Goal: Task Accomplishment & Management: Manage account settings

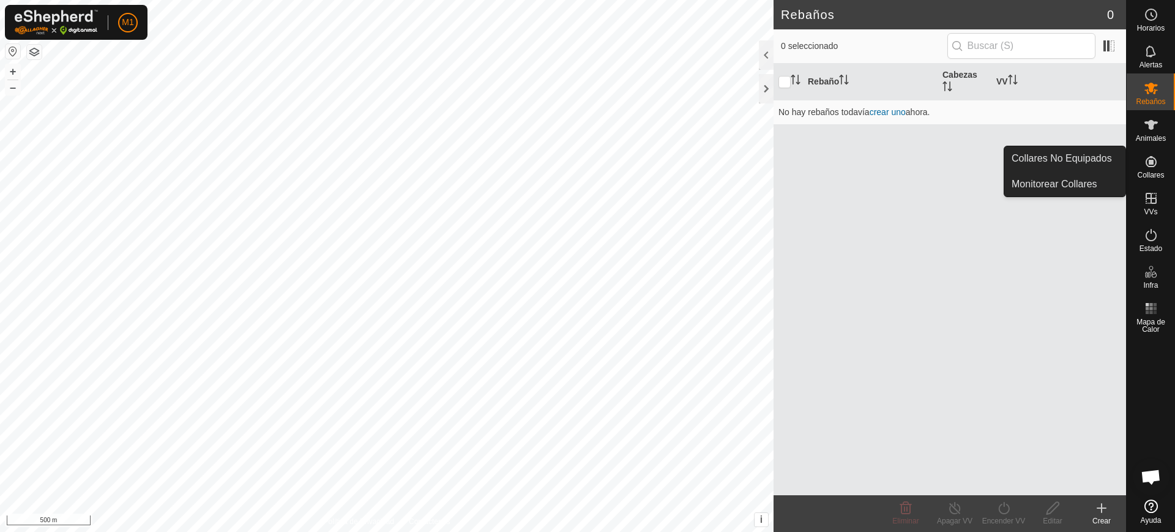
click at [1158, 158] on icon at bounding box center [1151, 161] width 15 height 15
click at [1125, 152] on link "Collares No Equipados" at bounding box center [1064, 158] width 121 height 24
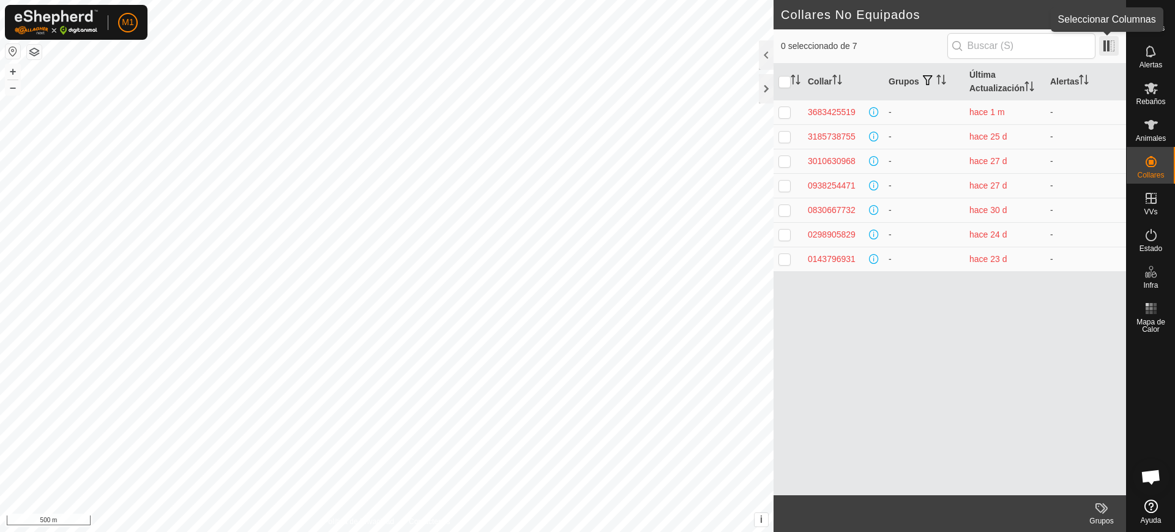
click at [1117, 45] on span at bounding box center [1109, 46] width 20 height 20
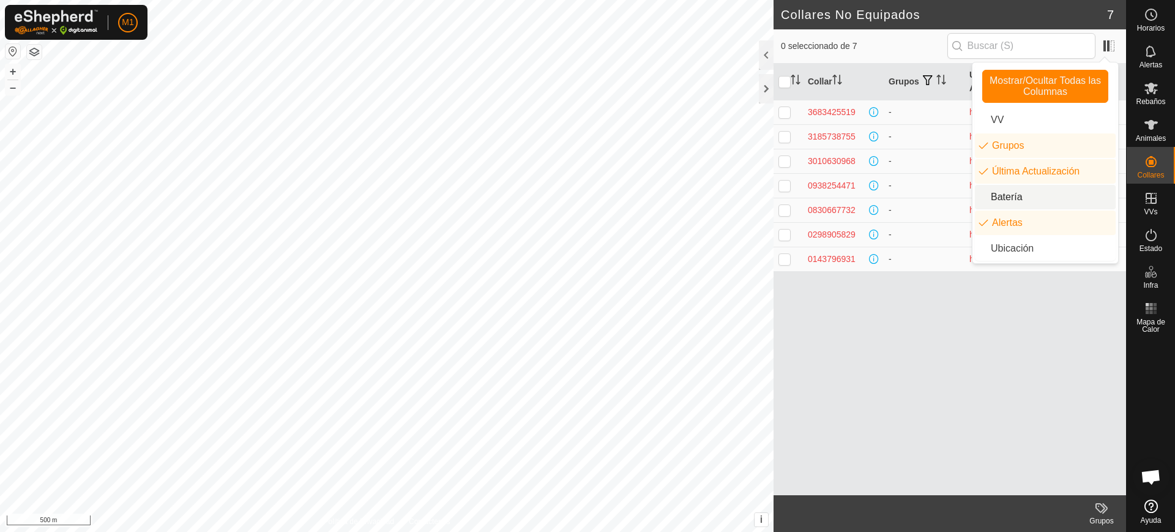
click at [1062, 188] on li "Batería" at bounding box center [1045, 197] width 141 height 24
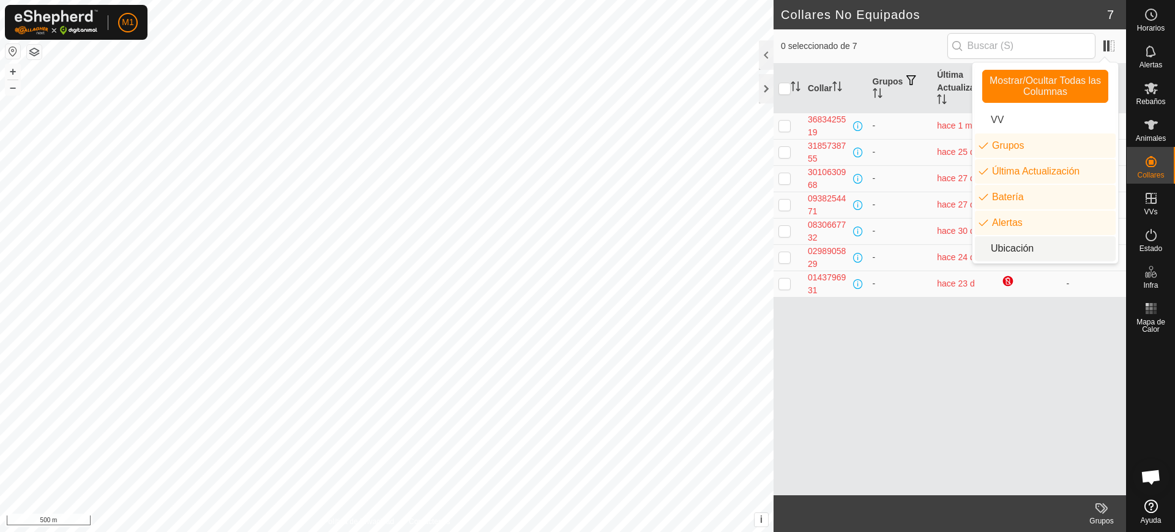
click at [991, 385] on div "Collar Grupos Última Actualización Batería Alertas 3683425519 - hace 1 m - 3185…" at bounding box center [949, 279] width 352 height 431
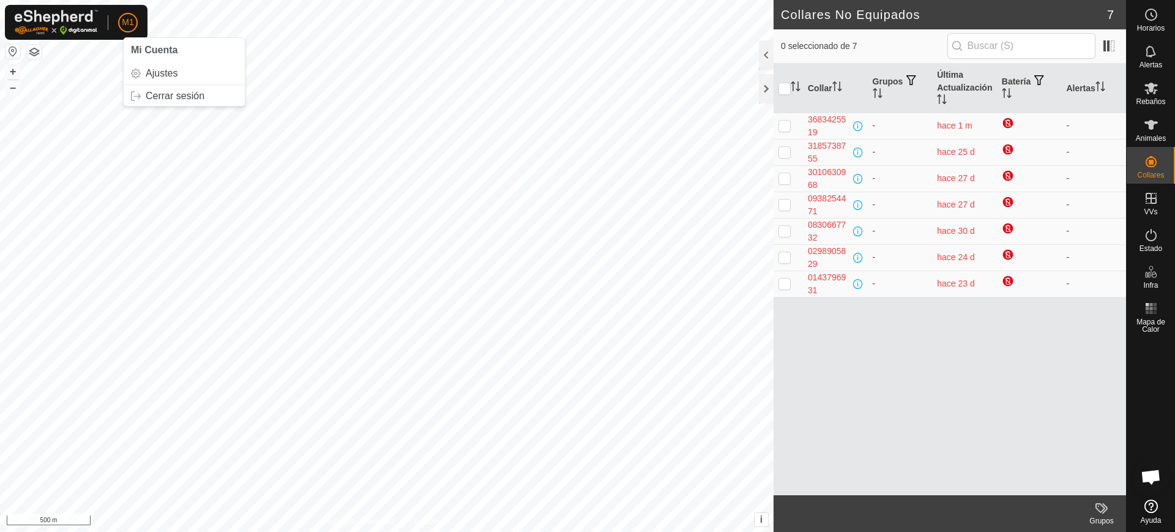
click at [135, 27] on p-avatar "M1" at bounding box center [128, 23] width 20 height 20
click at [168, 91] on link "Cerrar sesión" at bounding box center [184, 96] width 121 height 20
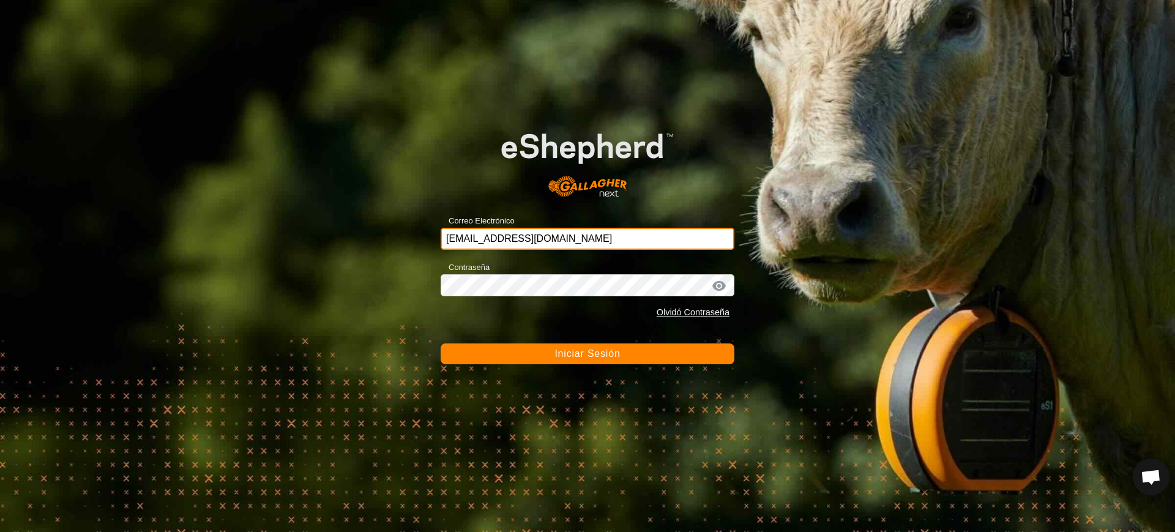
drag, startPoint x: 602, startPoint y: 243, endPoint x: 364, endPoint y: 224, distance: 238.8
click at [364, 224] on div "Correo Electrónico [EMAIL_ADDRESS][DOMAIN_NAME] Contraseña Olvidó Contraseña In…" at bounding box center [587, 266] width 1175 height 532
click at [595, 242] on input "al" at bounding box center [588, 239] width 294 height 22
drag, startPoint x: 545, startPoint y: 243, endPoint x: 386, endPoint y: 244, distance: 158.5
click at [386, 244] on div "Correo Electrónico al Contraseña Olvidó Contraseña Iniciar Sesión" at bounding box center [587, 266] width 1175 height 532
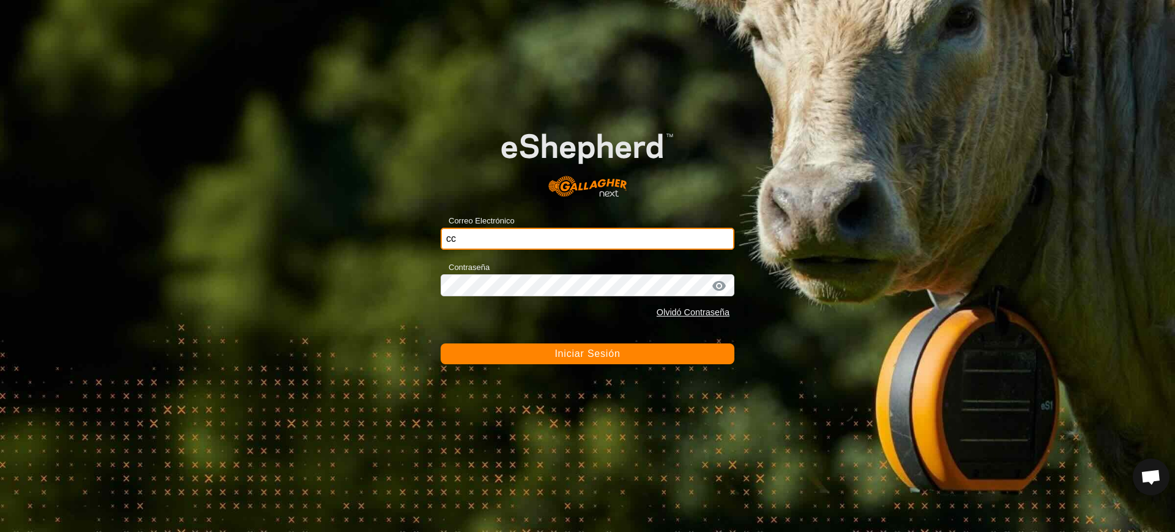
type input "[EMAIL_ADDRESS][DOMAIN_NAME]"
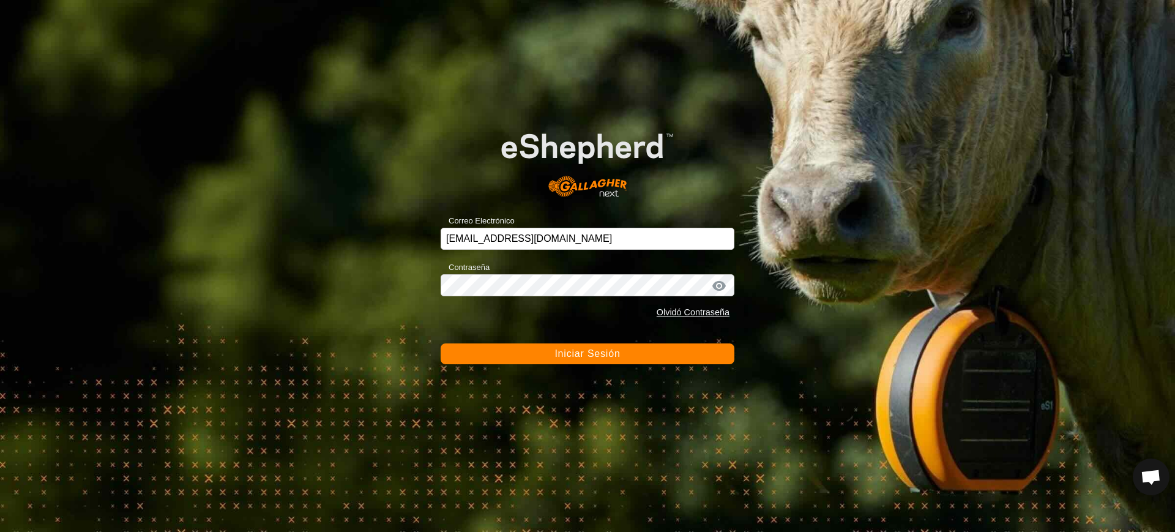
click at [593, 353] on span "Iniciar Sesión" at bounding box center [586, 353] width 65 height 10
